Goal: Navigation & Orientation: Understand site structure

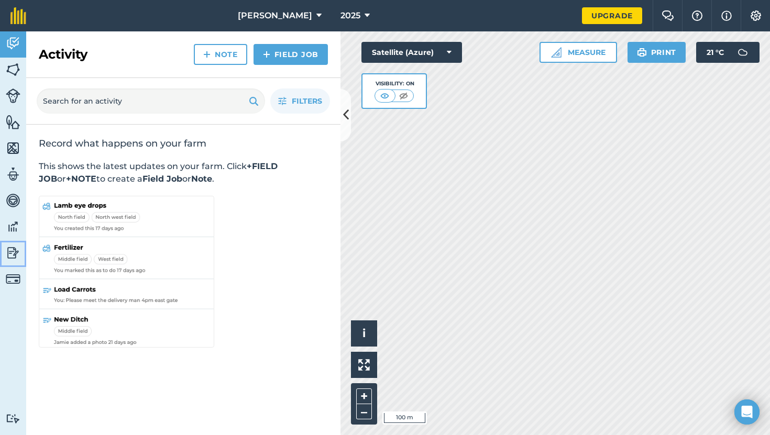
click at [13, 253] on img at bounding box center [13, 253] width 15 height 16
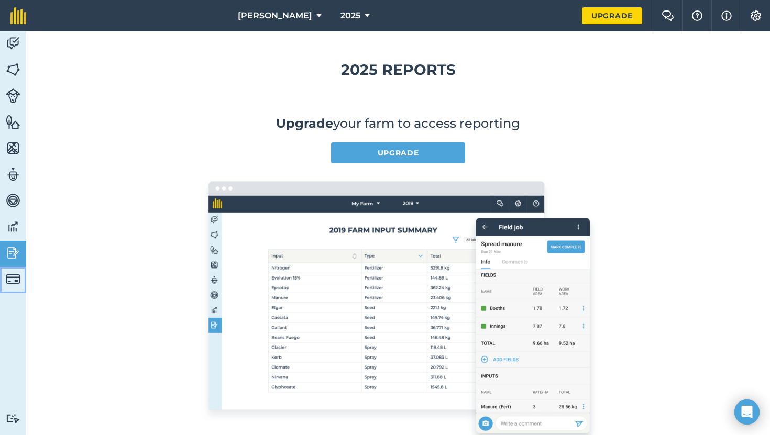
click at [8, 281] on img at bounding box center [13, 279] width 15 height 15
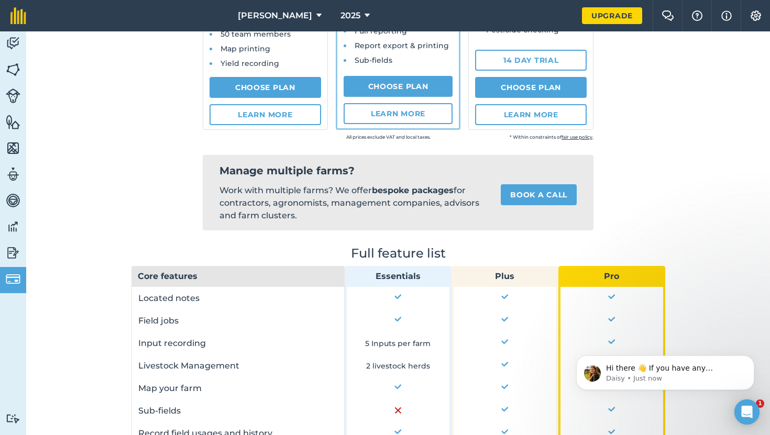
scroll to position [309, 0]
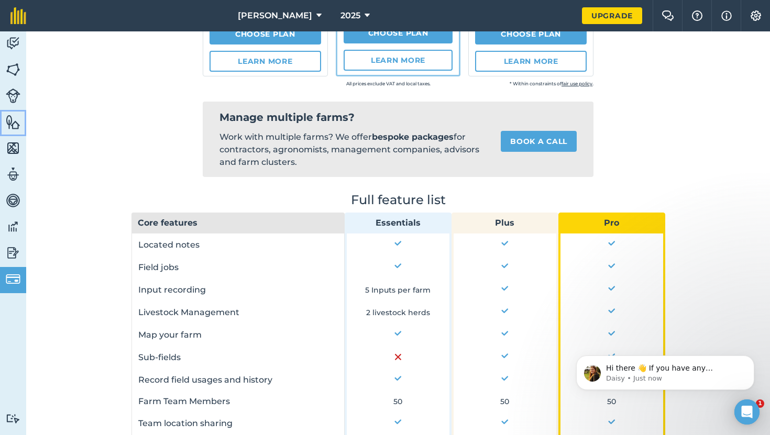
click at [9, 120] on img at bounding box center [13, 122] width 15 height 16
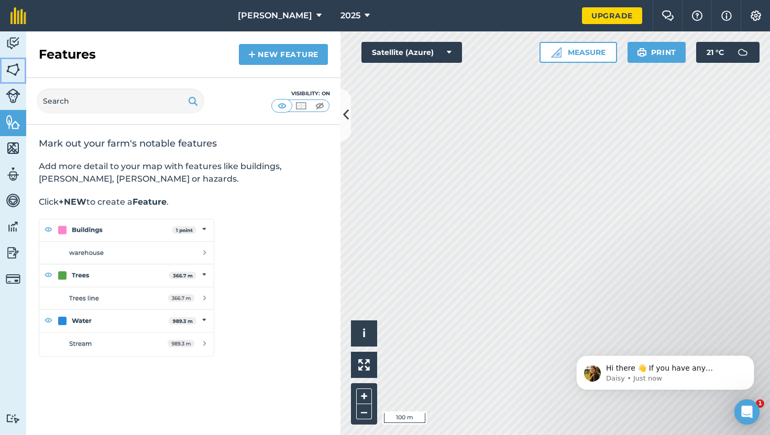
click at [8, 75] on img at bounding box center [13, 70] width 15 height 16
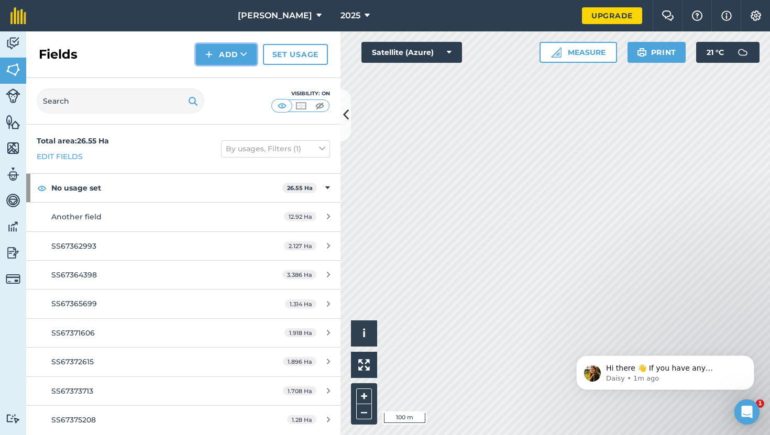
click at [243, 55] on icon at bounding box center [243, 54] width 7 height 10
click at [155, 53] on div "Fields Add Draw Import Set usage" at bounding box center [183, 54] width 314 height 47
